Goal: Task Accomplishment & Management: Manage account settings

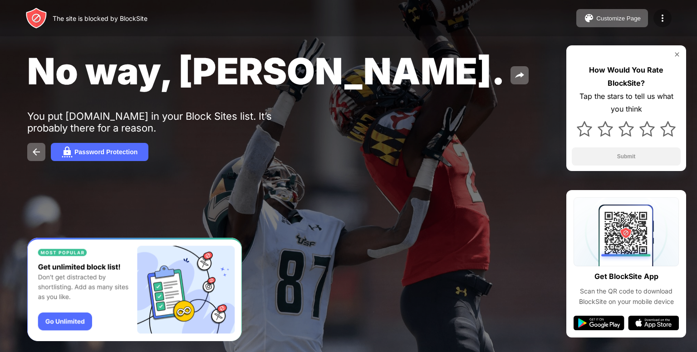
click at [663, 19] on img at bounding box center [662, 18] width 11 height 11
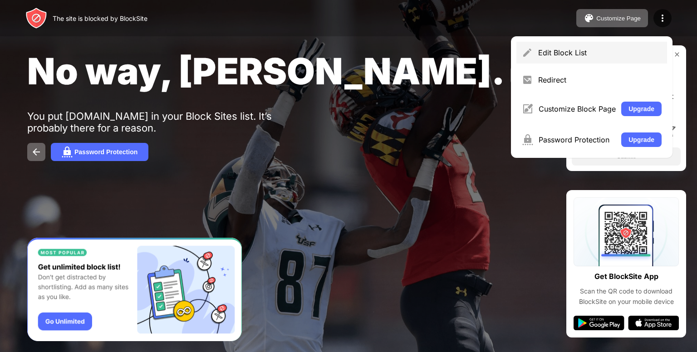
click at [598, 59] on div "Edit Block List" at bounding box center [591, 53] width 151 height 22
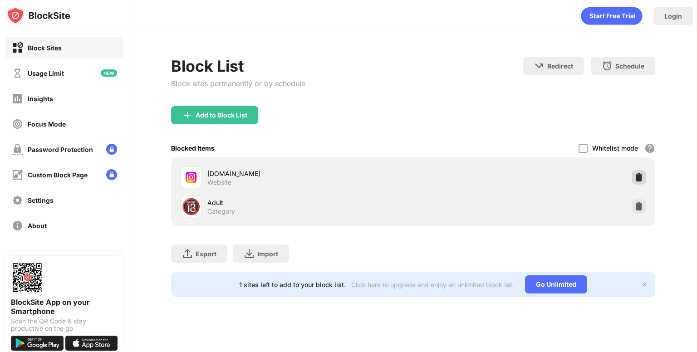
click at [636, 178] on img at bounding box center [638, 177] width 9 height 9
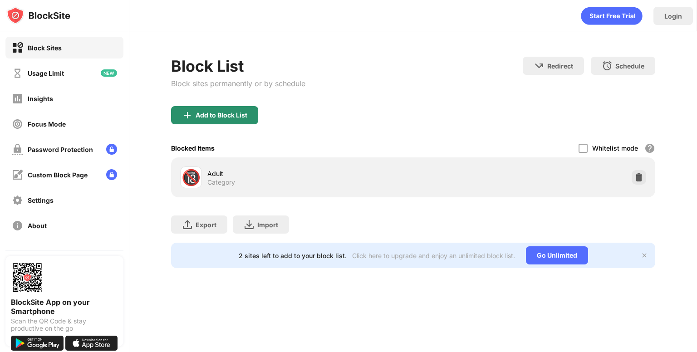
click at [253, 109] on div "Add to Block List" at bounding box center [214, 115] width 87 height 18
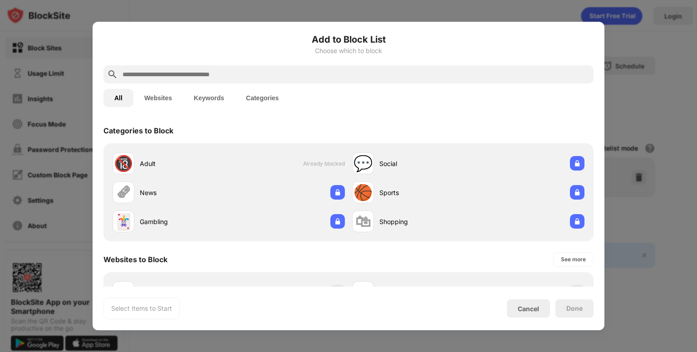
click at [331, 8] on div at bounding box center [348, 176] width 697 height 352
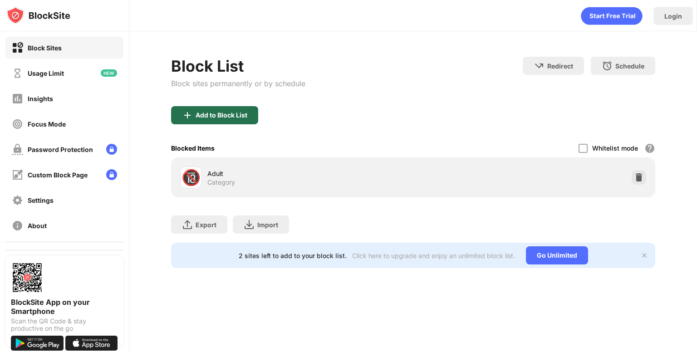
click at [224, 110] on div "Add to Block List" at bounding box center [214, 115] width 87 height 18
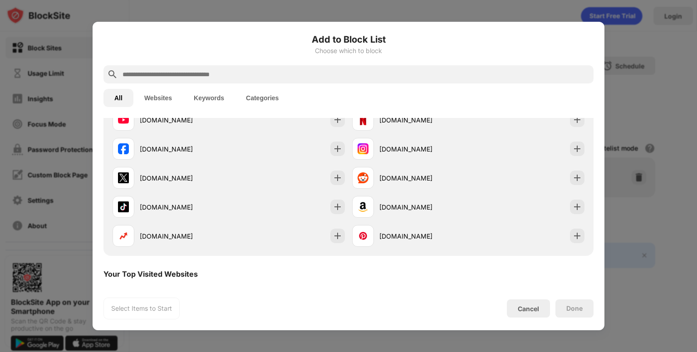
scroll to position [182, 0]
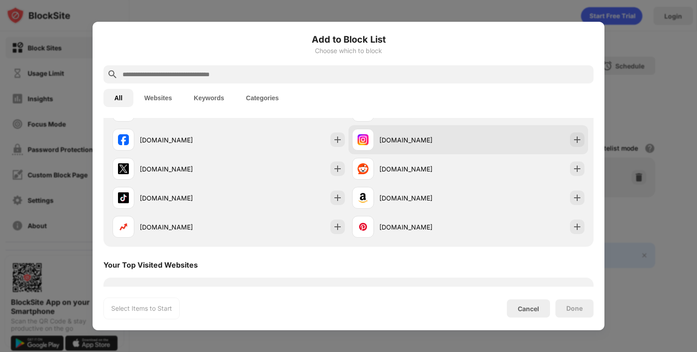
click at [413, 146] on div "[DOMAIN_NAME]" at bounding box center [410, 140] width 116 height 22
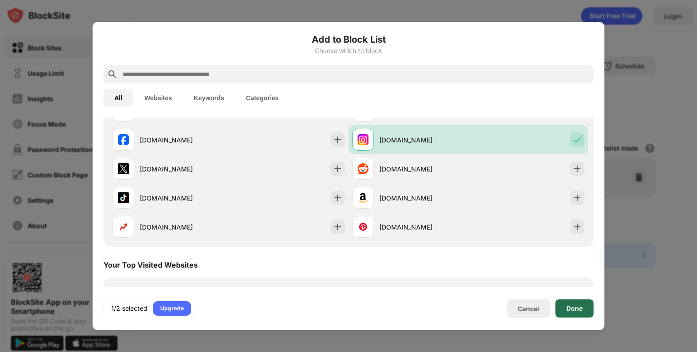
click at [564, 309] on div "Done" at bounding box center [574, 309] width 38 height 18
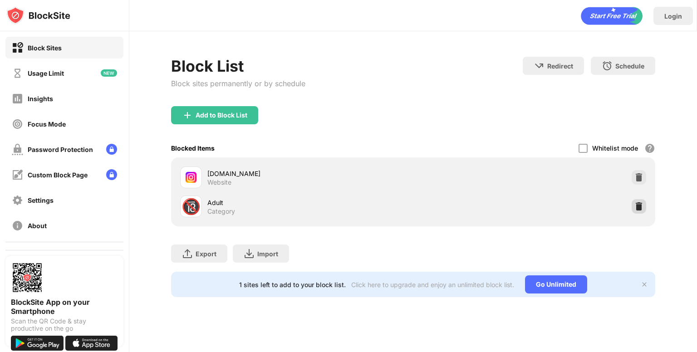
click at [638, 207] on img at bounding box center [638, 206] width 9 height 9
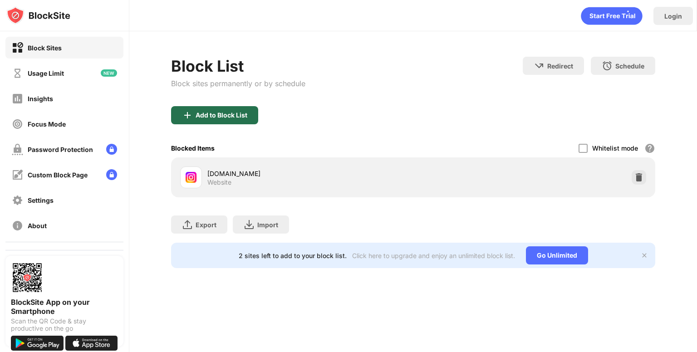
click at [214, 115] on div "Add to Block List" at bounding box center [222, 115] width 52 height 7
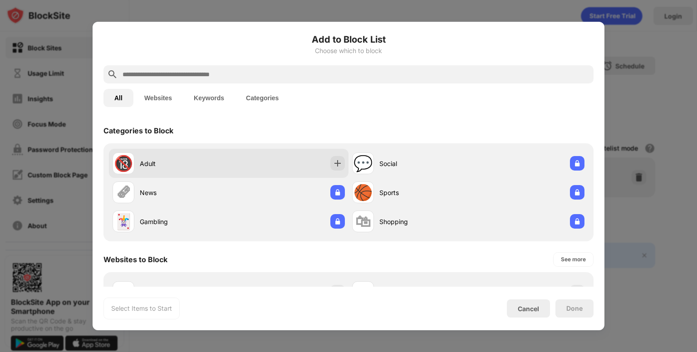
click at [270, 162] on div "🔞 Adult" at bounding box center [229, 163] width 240 height 29
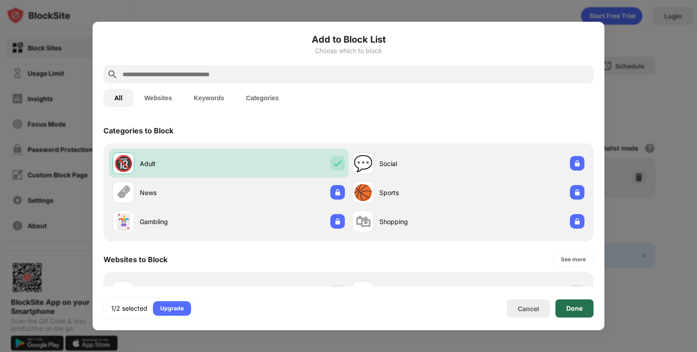
click at [583, 302] on div "Done" at bounding box center [574, 309] width 38 height 18
